Goal: Information Seeking & Learning: Learn about a topic

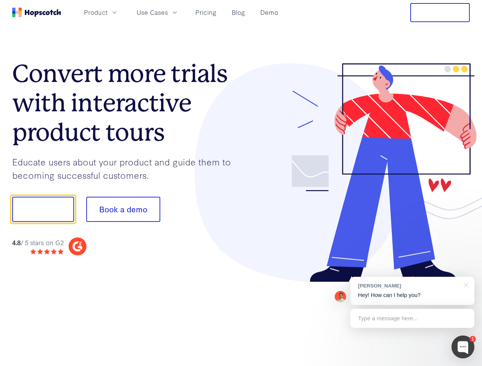
click at [241, 183] on div at bounding box center [355, 173] width 229 height 220
click at [108, 12] on span "Product" at bounding box center [96, 13] width 24 height 10
click at [168, 12] on span "Use Cases" at bounding box center [152, 13] width 31 height 10
click at [440, 13] on button "Free Trial" at bounding box center [440, 12] width 60 height 19
click at [43, 210] on button "Show me!" at bounding box center [43, 209] width 62 height 25
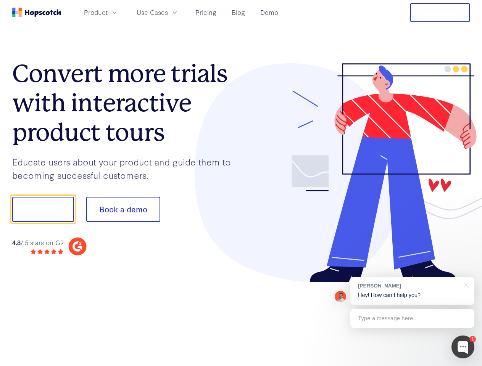
click at [123, 210] on button "Book a demo" at bounding box center [123, 209] width 74 height 25
click at [463, 347] on div at bounding box center [463, 347] width 23 height 23
click at [412, 291] on div "[PERSON_NAME] Hey! How can I help you?" at bounding box center [412, 291] width 124 height 28
click at [465, 285] on div at bounding box center [402, 208] width 143 height 255
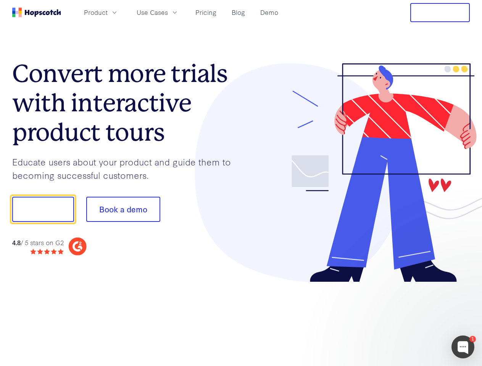
click at [412, 319] on div at bounding box center [402, 208] width 143 height 255
